Goal: Task Accomplishment & Management: Manage account settings

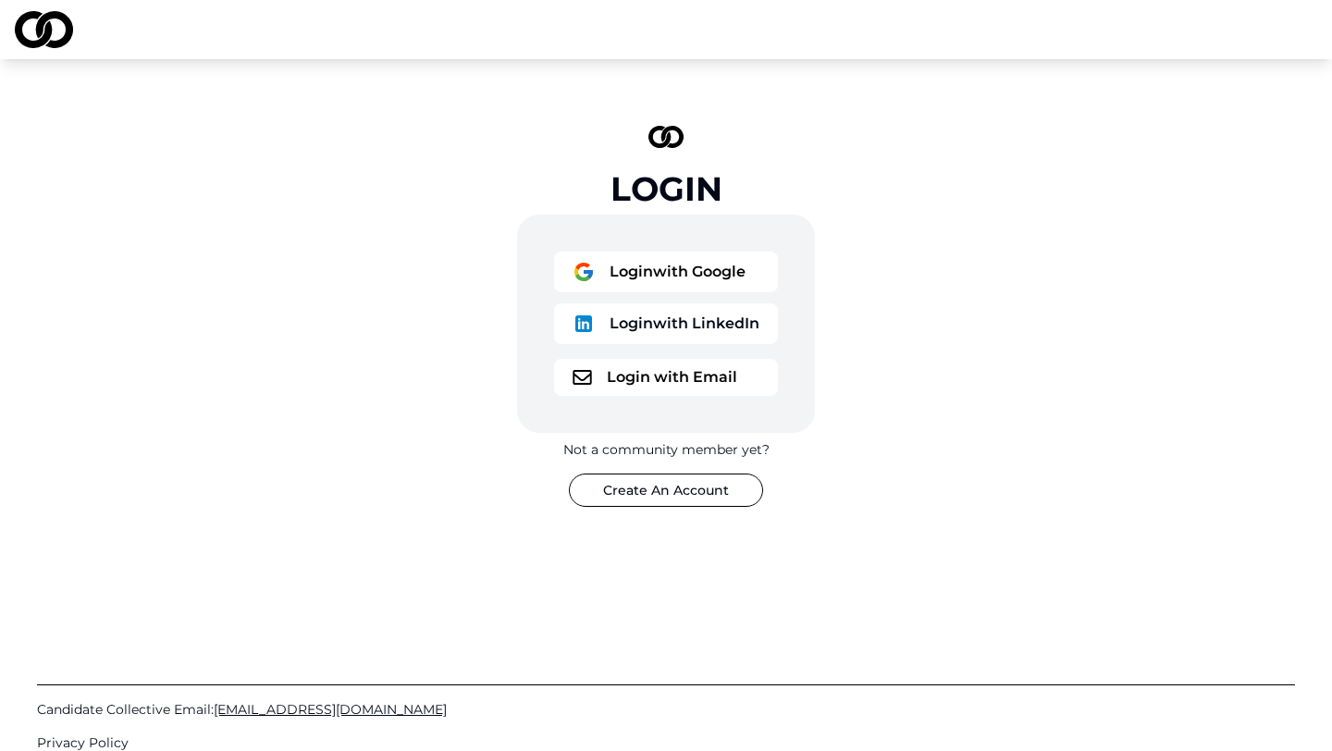
click at [684, 324] on button "Login with LinkedIn" at bounding box center [666, 323] width 224 height 41
click at [713, 323] on button "Login with LinkedIn" at bounding box center [666, 323] width 224 height 41
click at [724, 309] on button "Login with LinkedIn" at bounding box center [666, 323] width 224 height 41
click at [666, 377] on button "Login with Email" at bounding box center [666, 377] width 224 height 37
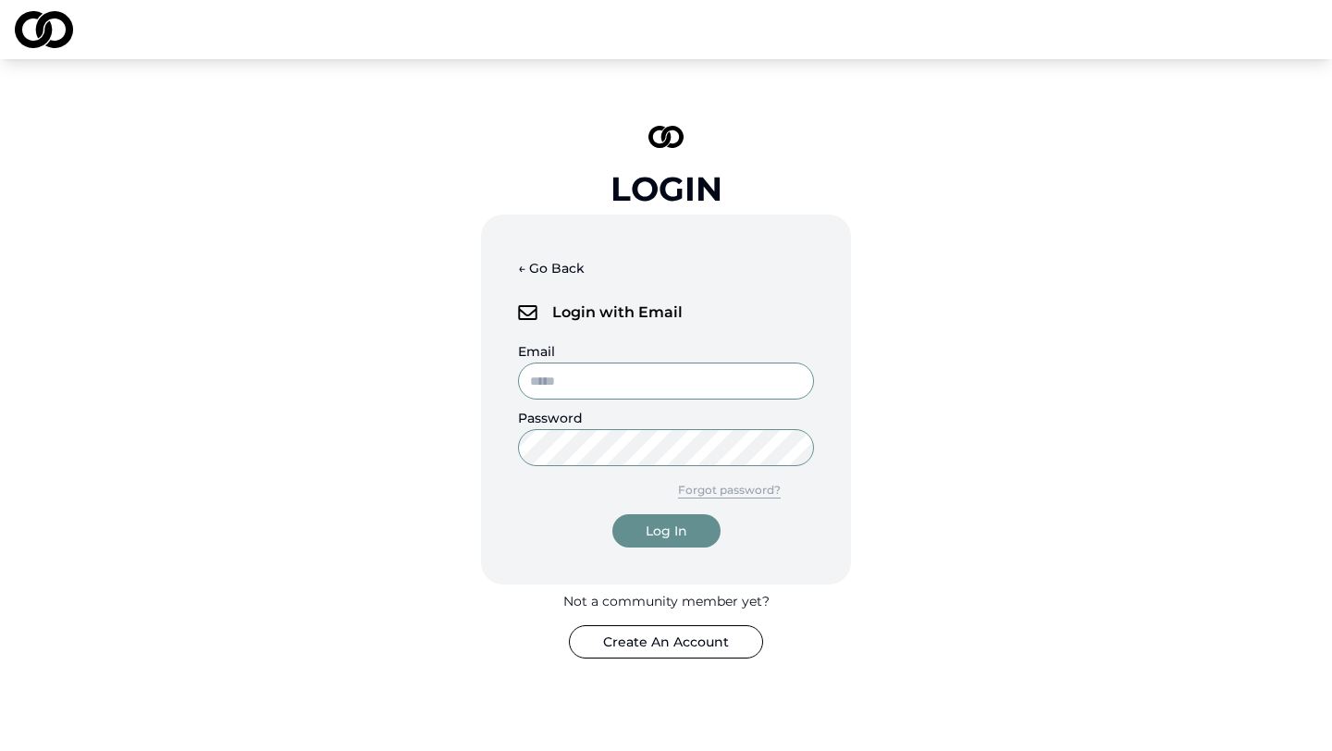
click at [665, 377] on input "Email" at bounding box center [666, 381] width 296 height 37
type input "**********"
click at [675, 543] on button "Log In" at bounding box center [666, 530] width 108 height 33
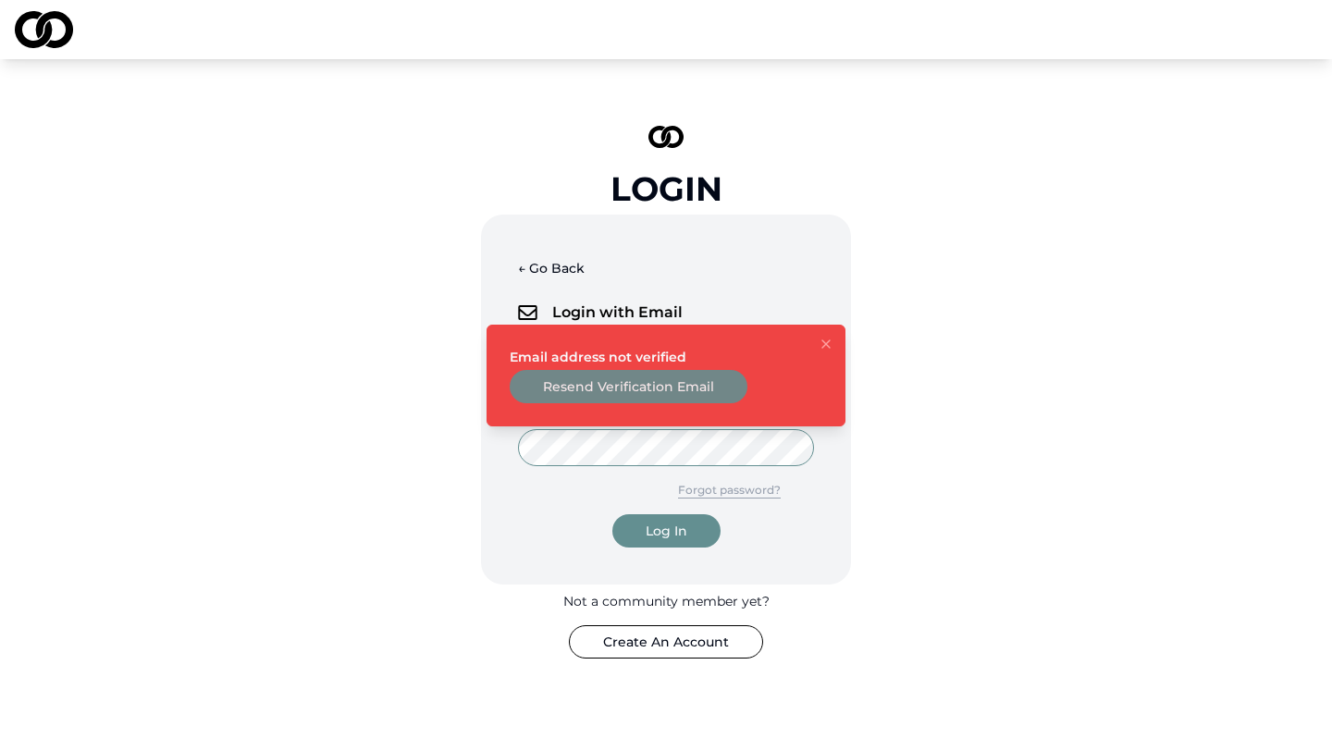
click at [667, 392] on button "Resend Verification Email" at bounding box center [629, 386] width 238 height 33
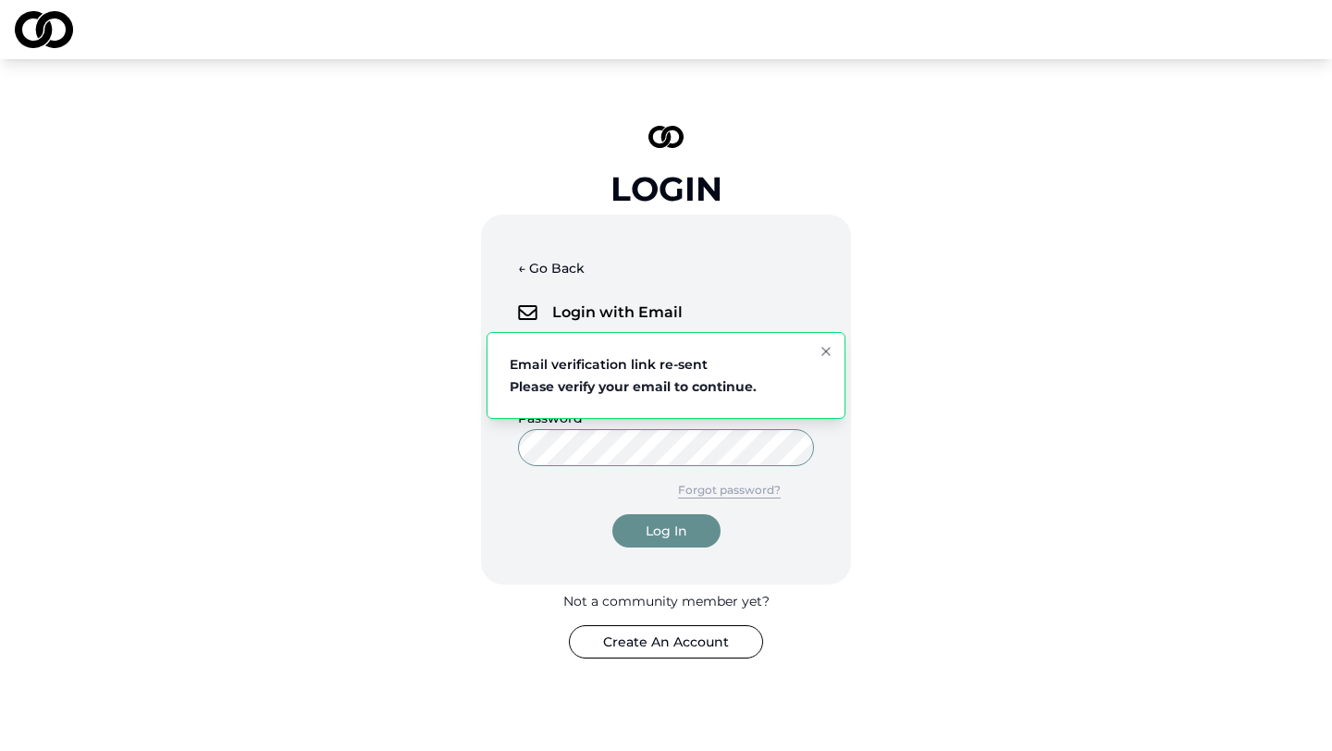
click at [926, 392] on div "**********" at bounding box center [666, 392] width 555 height 592
click at [704, 541] on button "Log In" at bounding box center [666, 530] width 108 height 33
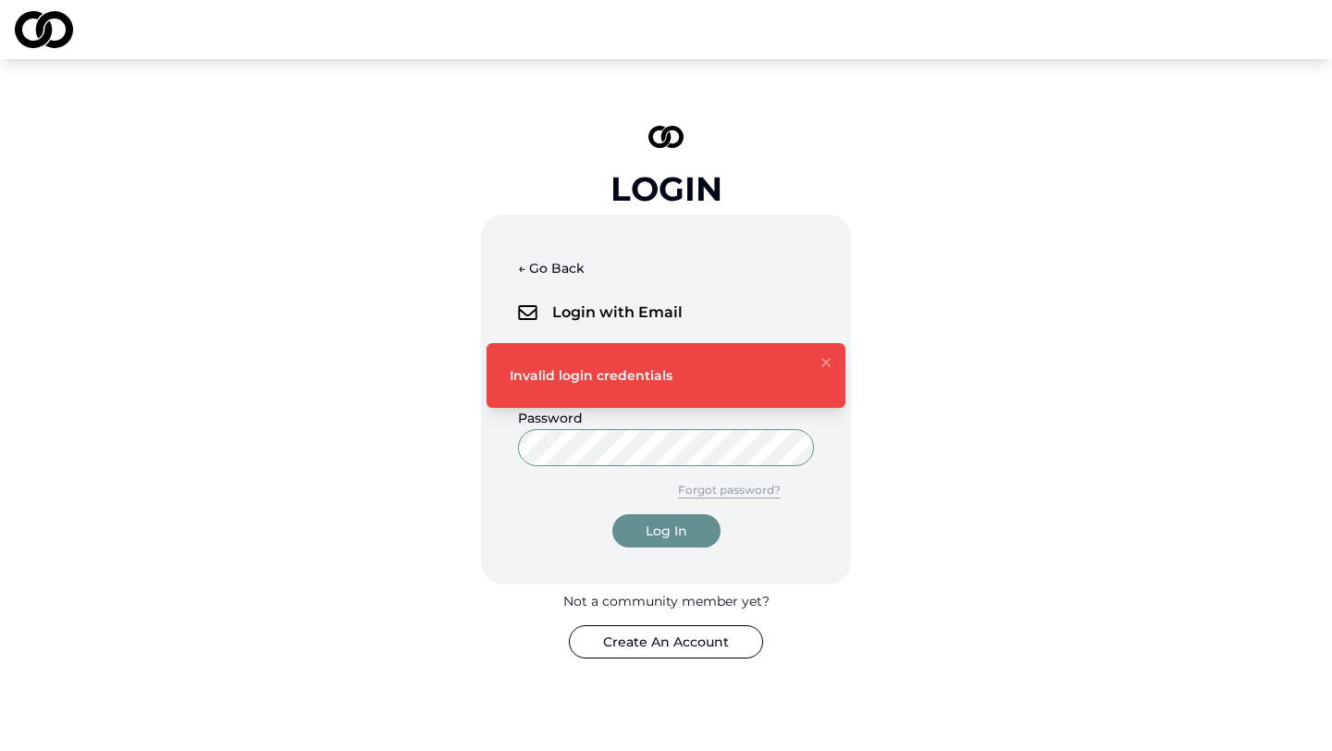
click at [822, 366] on icon "Notifications (F8)" at bounding box center [826, 362] width 15 height 15
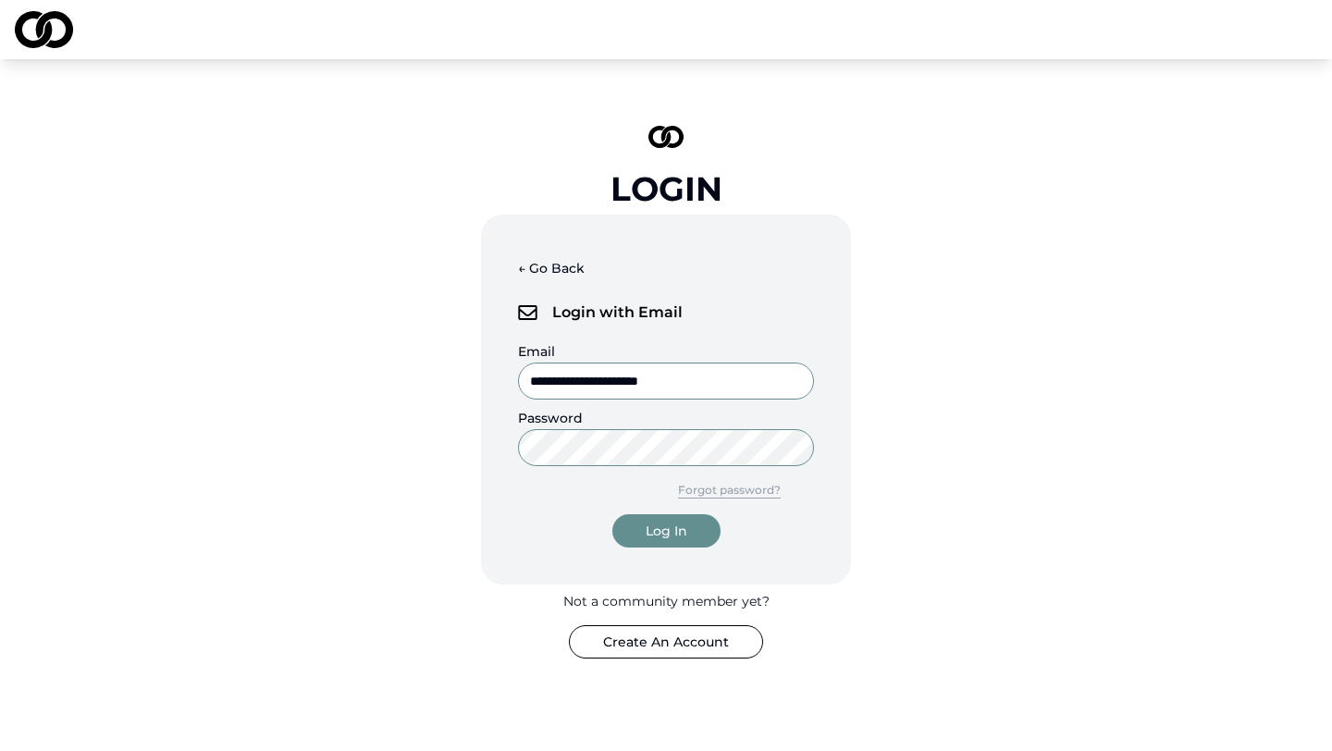
click at [519, 262] on button "← Go Back" at bounding box center [551, 268] width 67 height 33
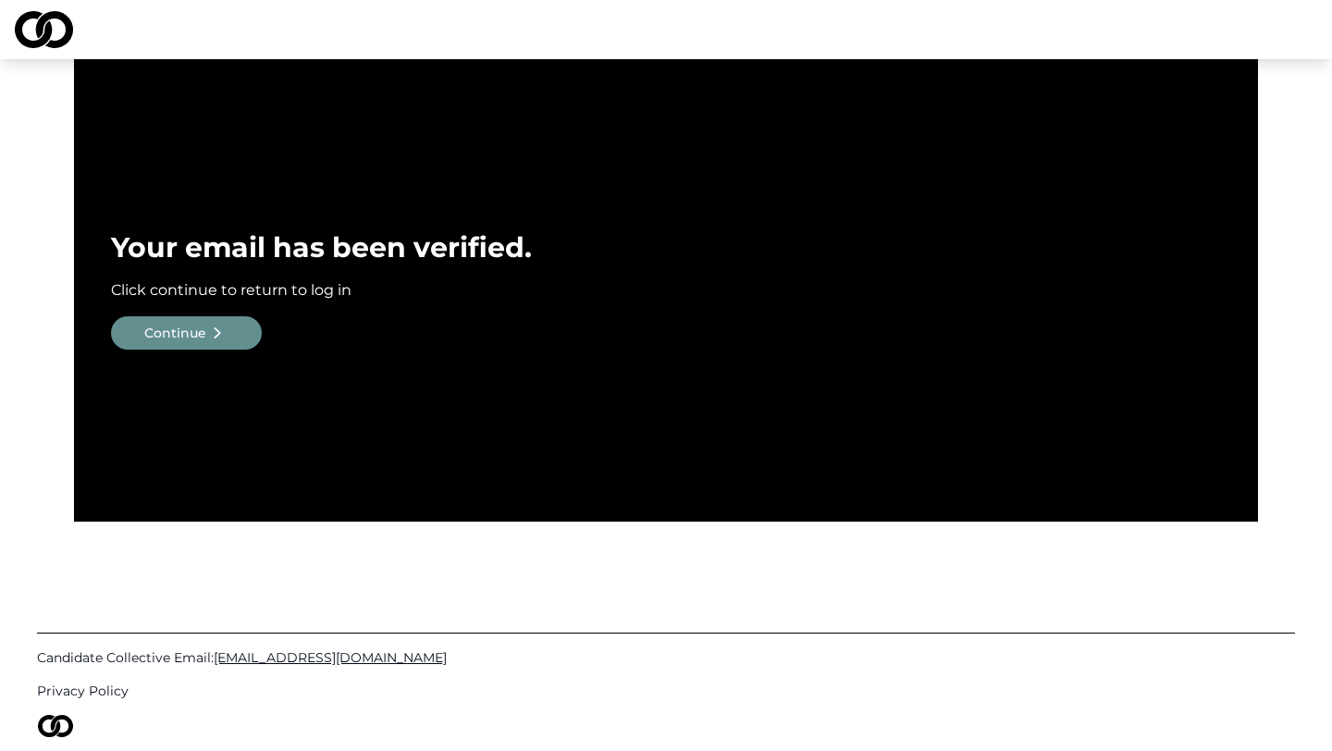
click at [188, 343] on button "Continue" at bounding box center [186, 332] width 151 height 33
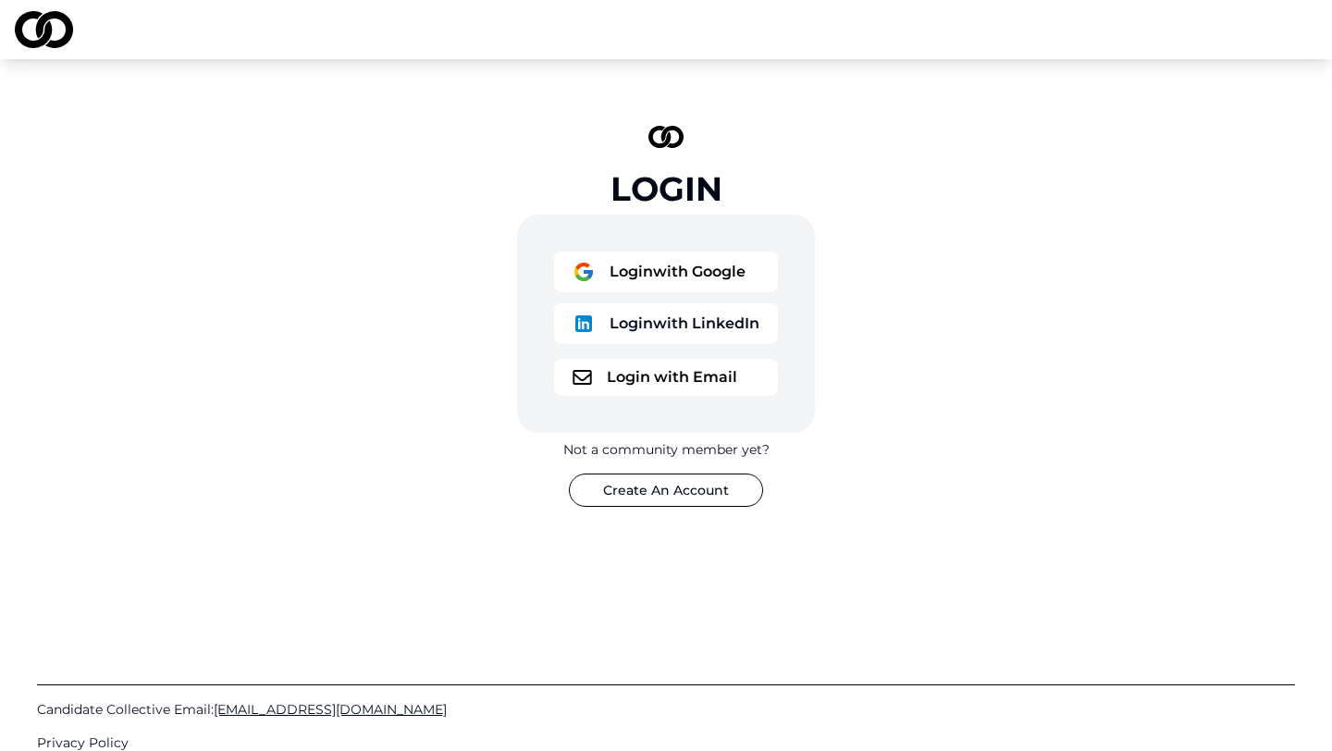
click at [650, 386] on button "Login with Email" at bounding box center [666, 377] width 224 height 37
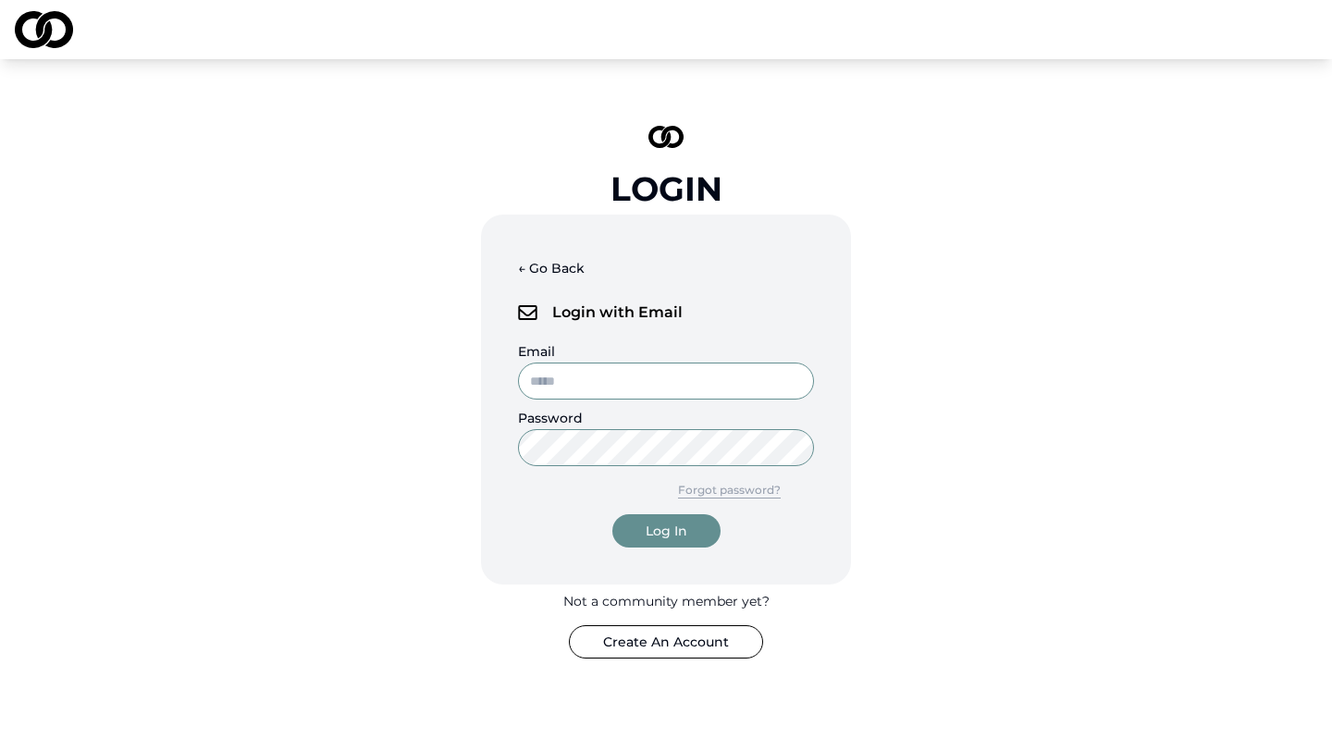
click at [650, 386] on input "Email" at bounding box center [666, 381] width 296 height 37
type input "**********"
click at [690, 529] on button "Log In" at bounding box center [666, 530] width 108 height 33
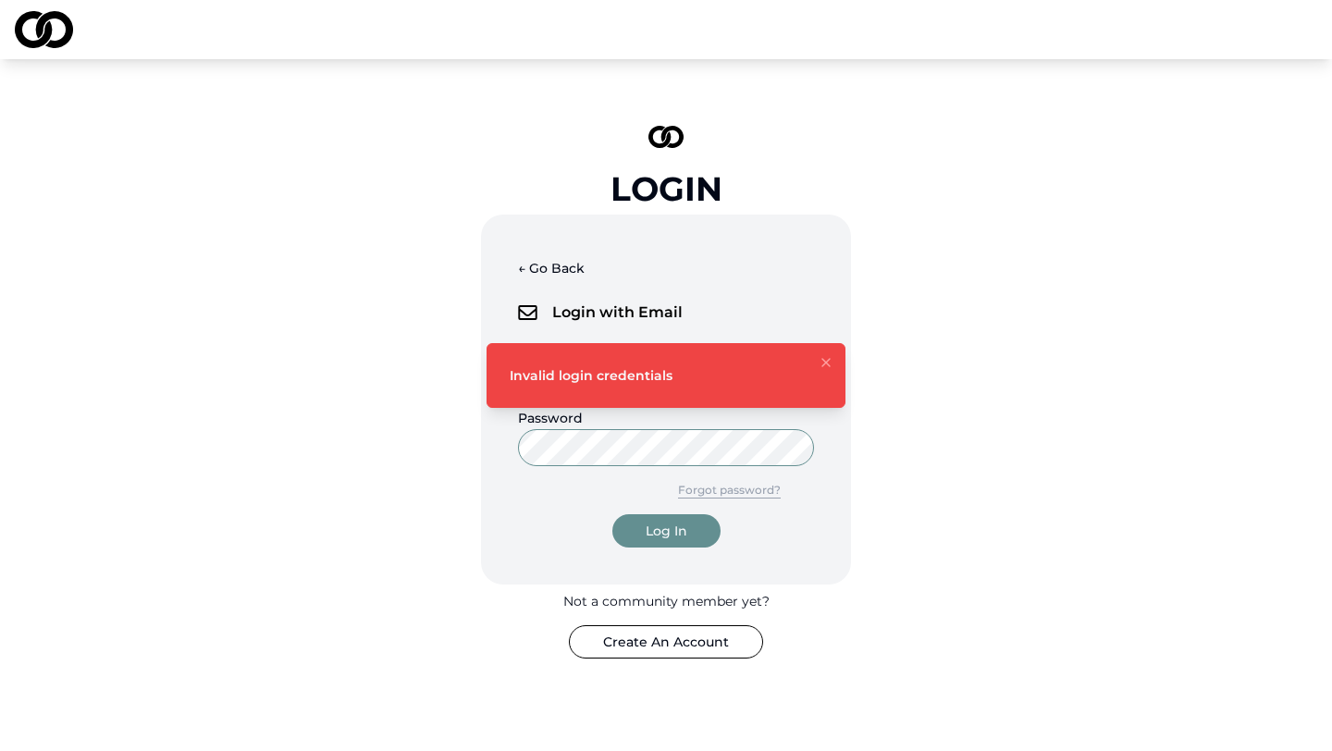
click at [653, 526] on div "Log In" at bounding box center [667, 531] width 42 height 19
click at [725, 494] on button "Forgot password?" at bounding box center [729, 490] width 169 height 33
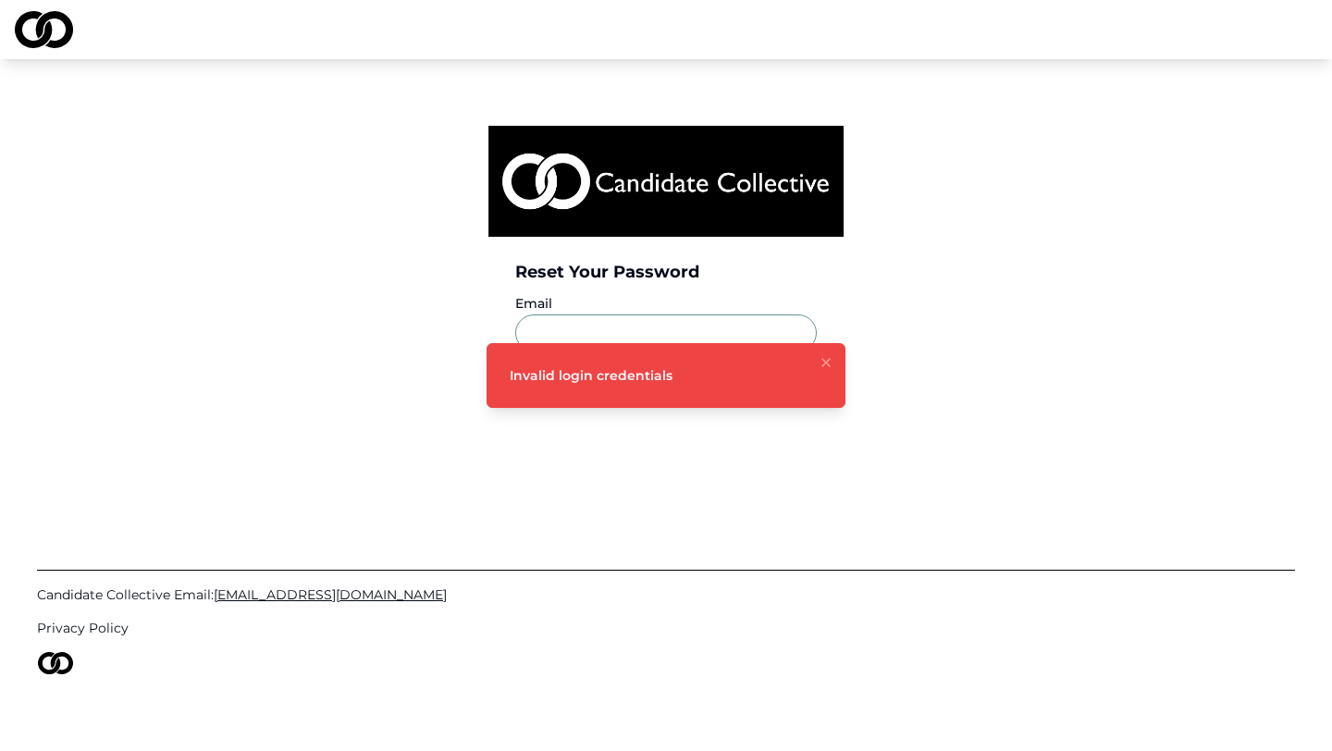
click at [600, 332] on ol "Invalid login credentials" at bounding box center [666, 375] width 389 height 94
click at [585, 332] on ol "Invalid login credentials" at bounding box center [666, 375] width 389 height 94
click at [581, 332] on ol "Invalid login credentials" at bounding box center [666, 375] width 389 height 94
click at [830, 367] on icon "Notifications (F8)" at bounding box center [826, 362] width 15 height 15
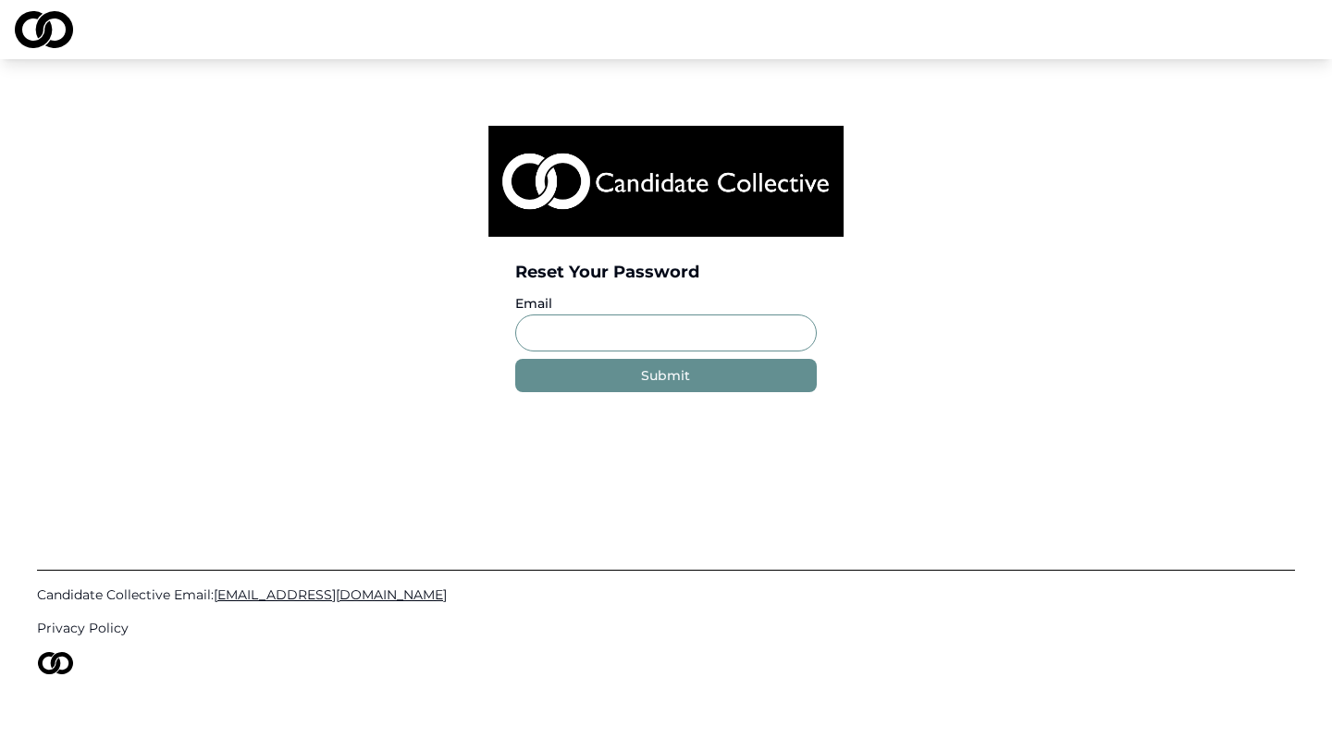
click at [616, 336] on input "Email" at bounding box center [665, 333] width 301 height 37
type input "**********"
click at [630, 385] on button "Submit" at bounding box center [665, 375] width 301 height 33
